Goal: Find specific page/section: Find specific page/section

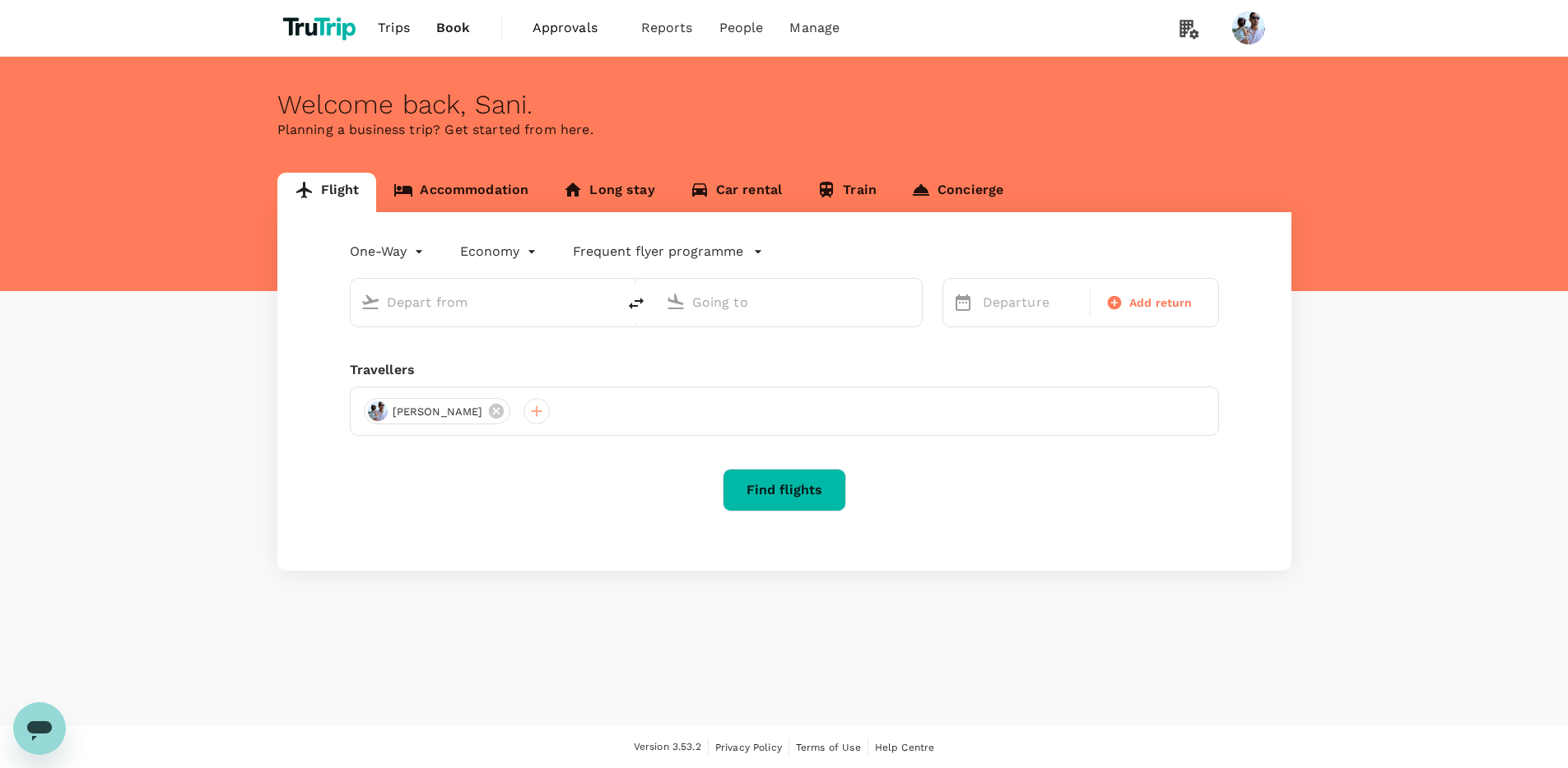
type input "roundtrip"
type input "[GEOGRAPHIC_DATA], [GEOGRAPHIC_DATA] (any)"
type input "Soekarno-Hatta Intl (CGK)"
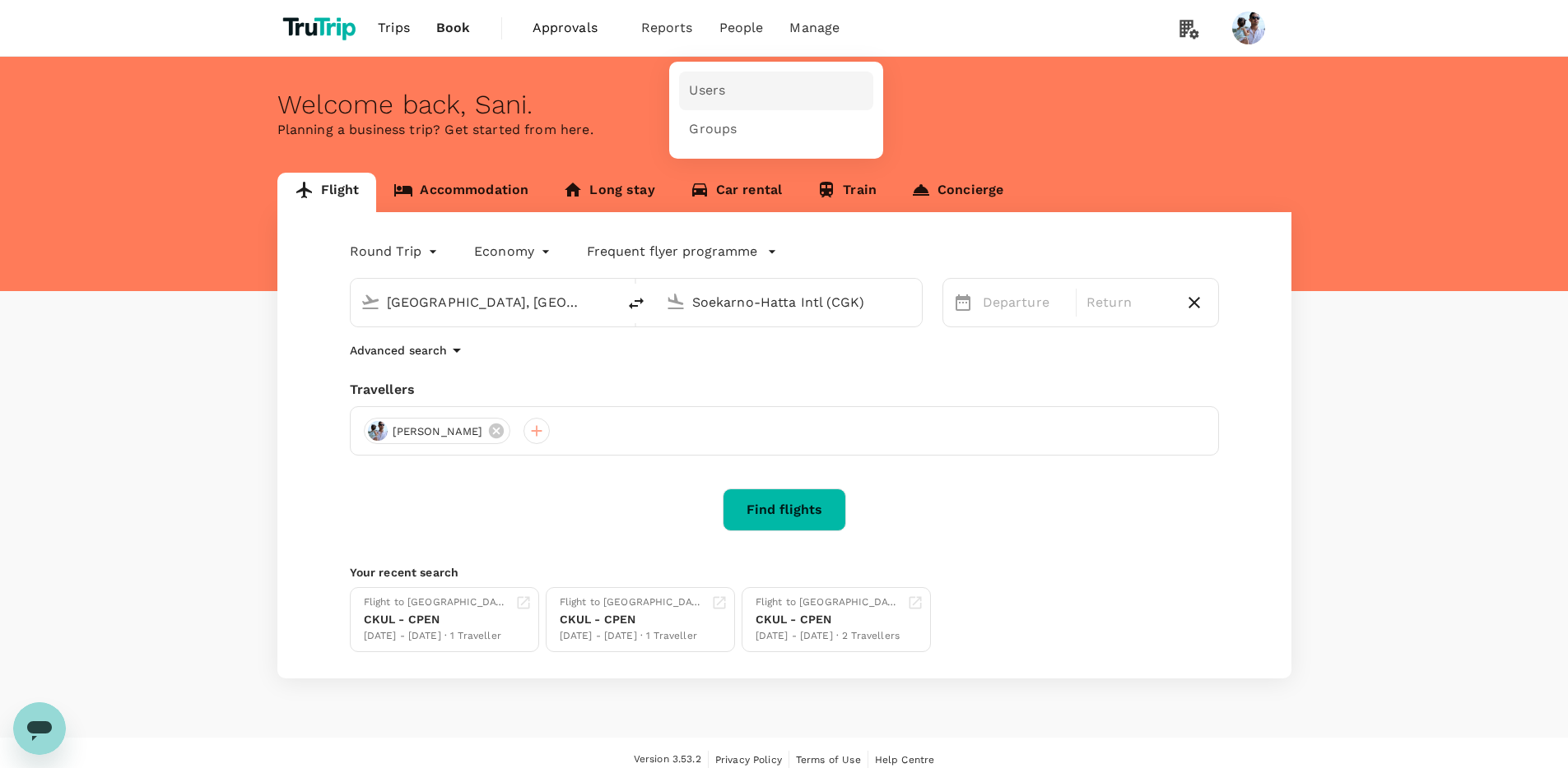
click at [734, 91] on link "Users" at bounding box center [777, 91] width 195 height 39
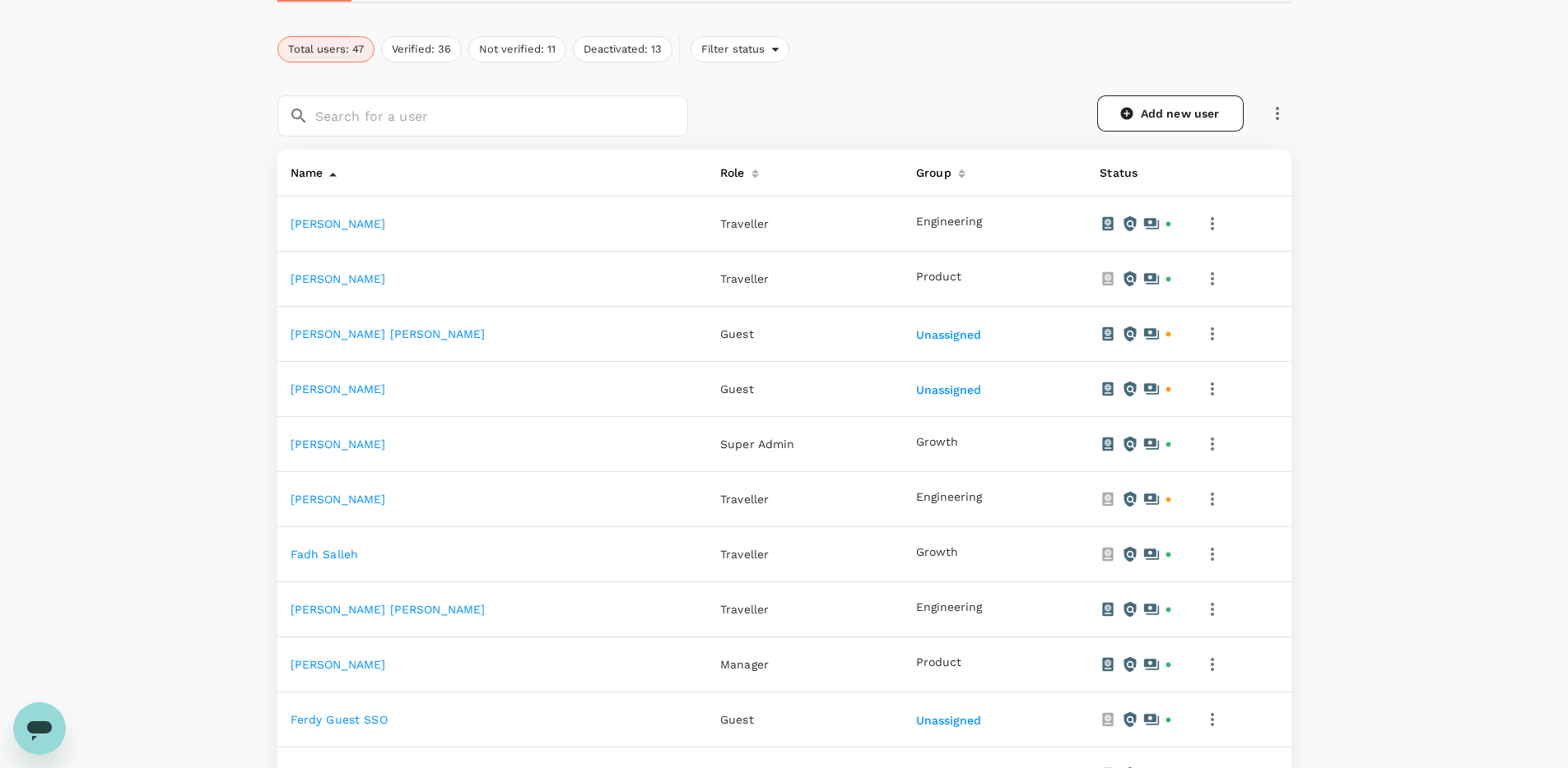
scroll to position [478, 0]
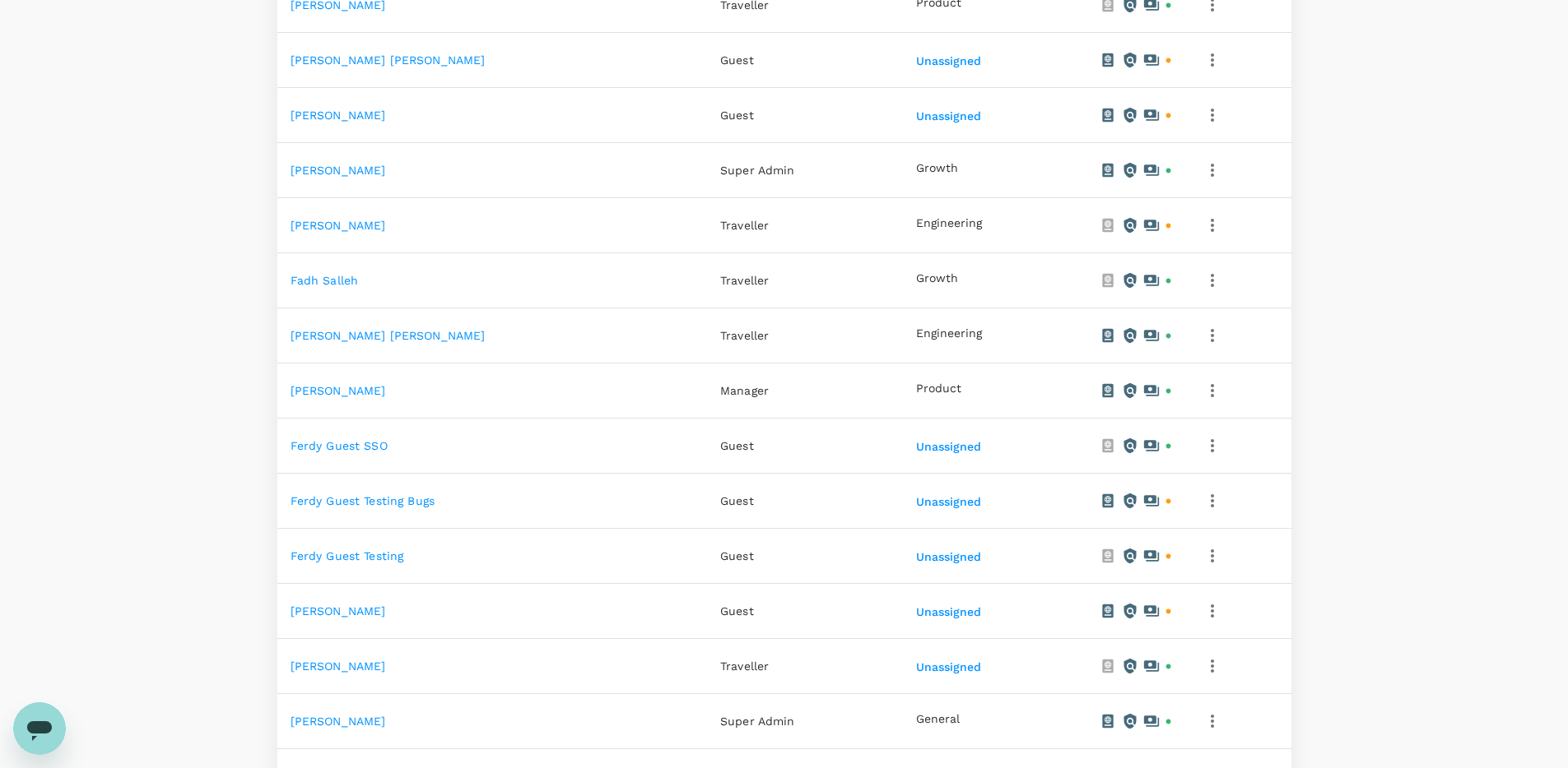
click at [343, 502] on link "Ferdy Guest Testing bugs" at bounding box center [363, 501] width 145 height 13
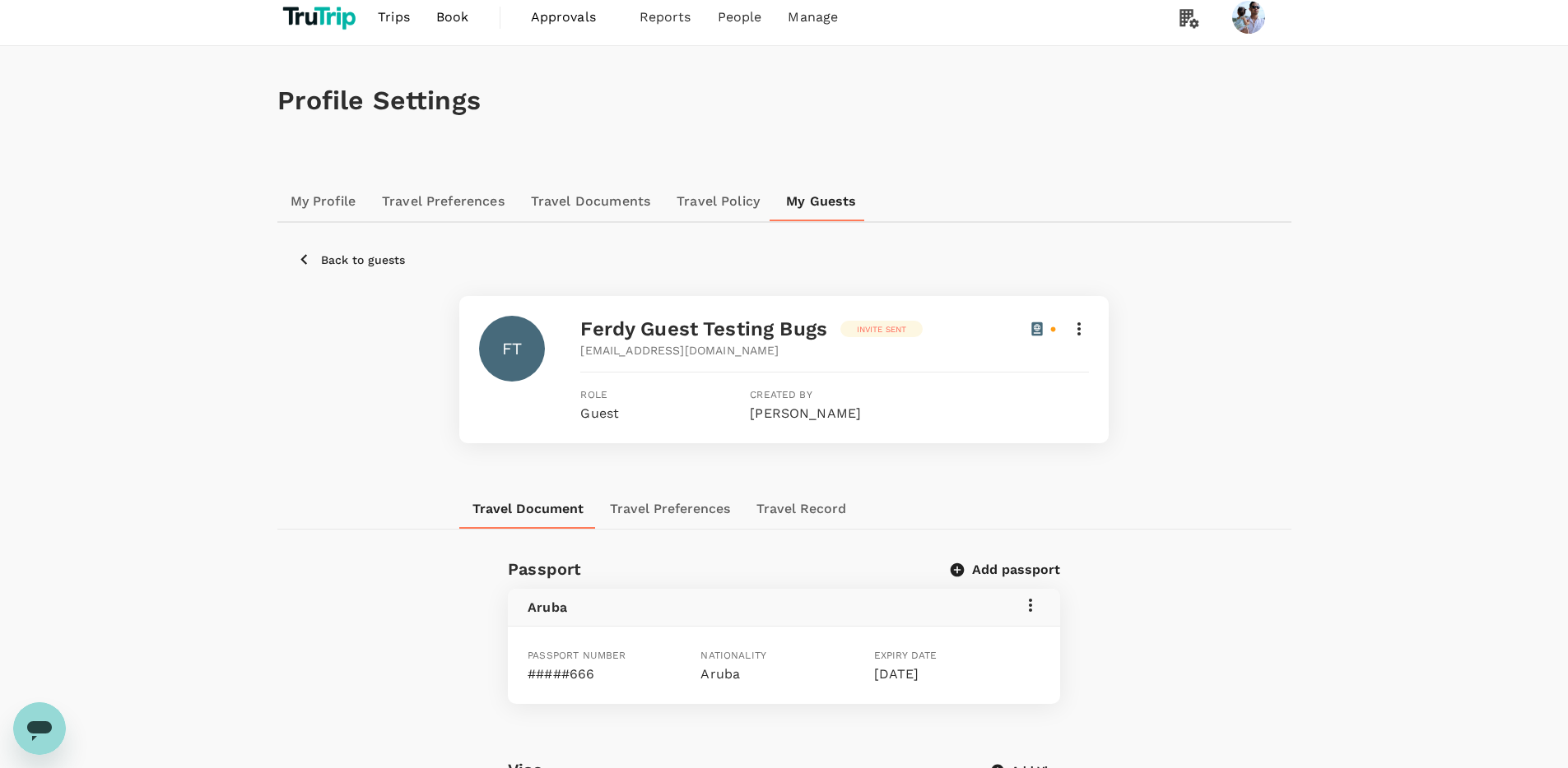
scroll to position [33, 0]
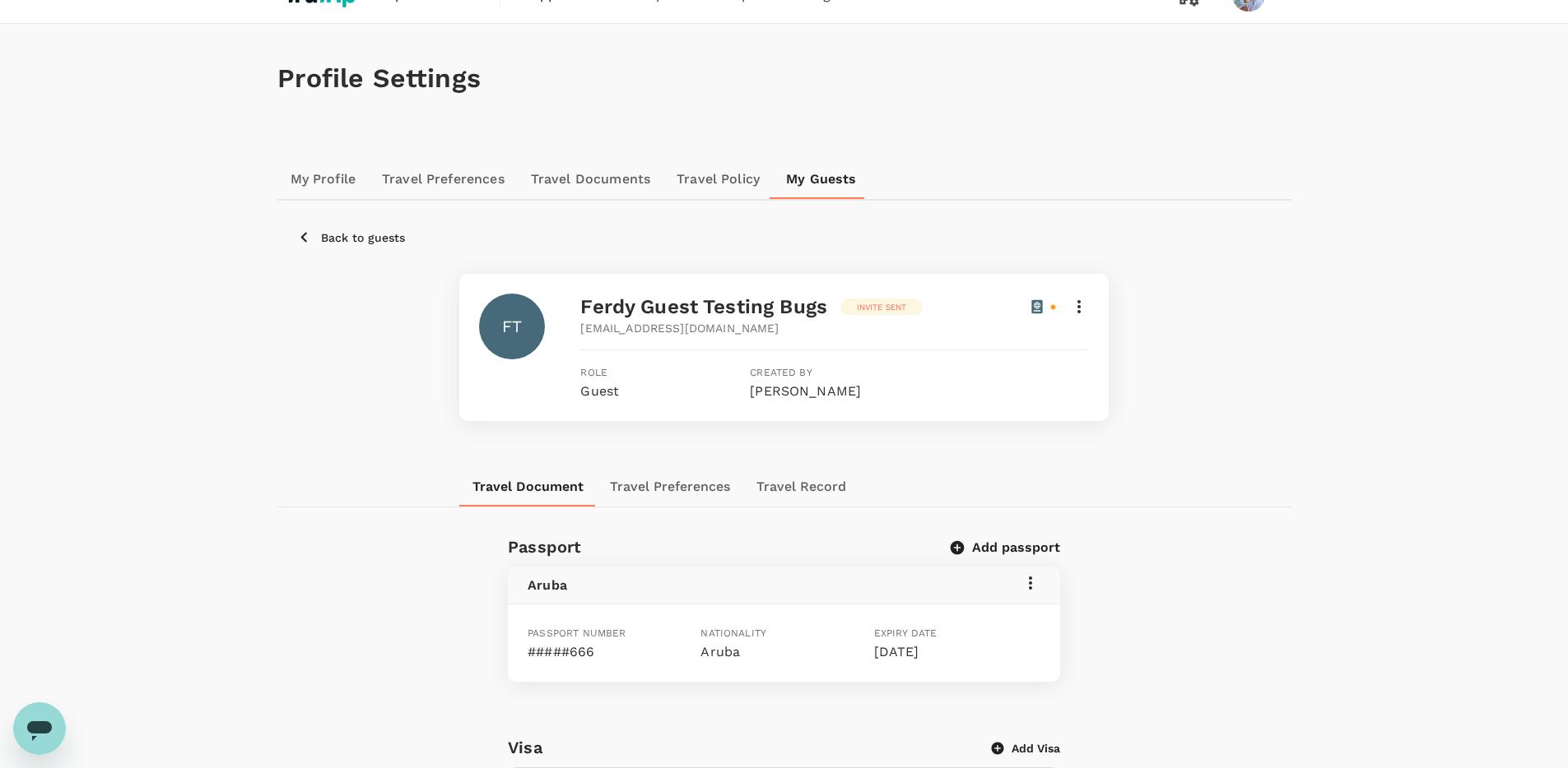
click at [335, 242] on p "Back to guests" at bounding box center [363, 238] width 84 height 17
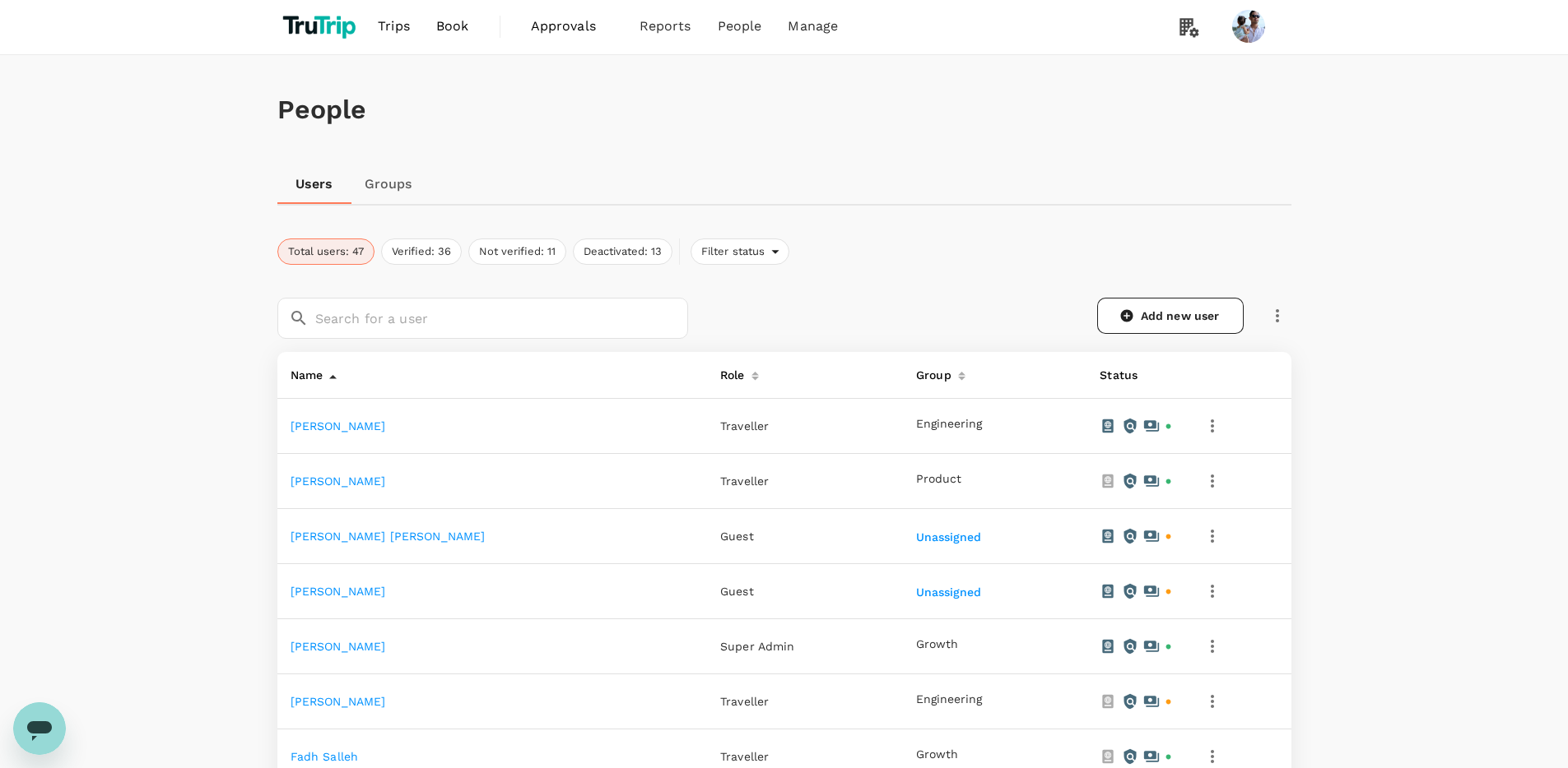
scroll to position [33, 0]
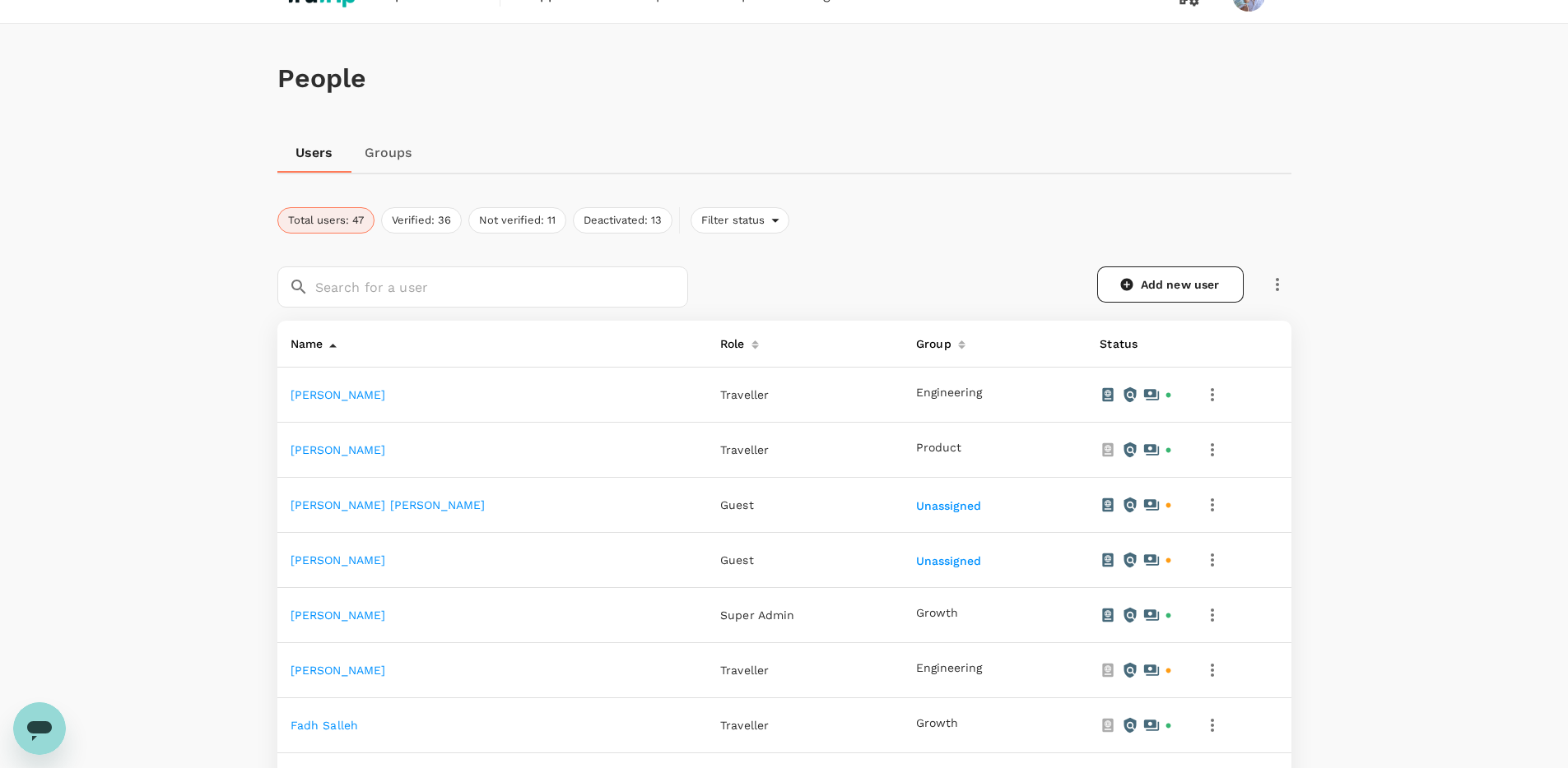
click at [825, 80] on h1 "People" at bounding box center [784, 78] width 1014 height 30
